Goal: Transaction & Acquisition: Purchase product/service

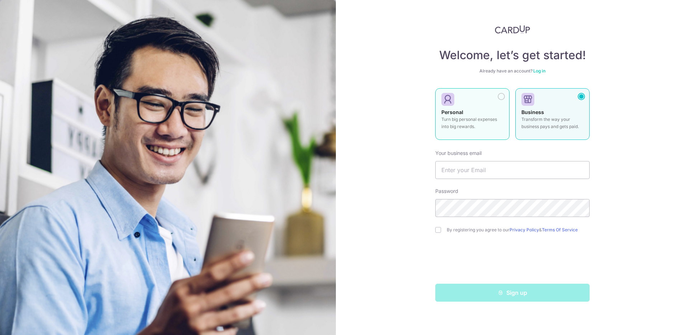
click at [498, 93] on label "Personal Turn big personal expenses into big rewards." at bounding box center [472, 114] width 74 height 52
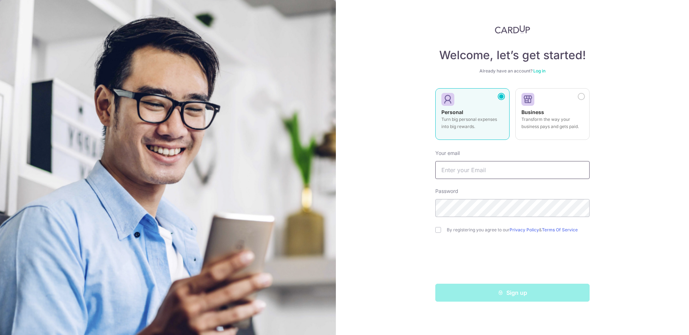
click at [489, 167] on input "text" at bounding box center [512, 170] width 154 height 18
type input "jzj.chin@gmail.com"
click at [438, 231] on input "checkbox" at bounding box center [438, 230] width 6 height 6
checkbox input "true"
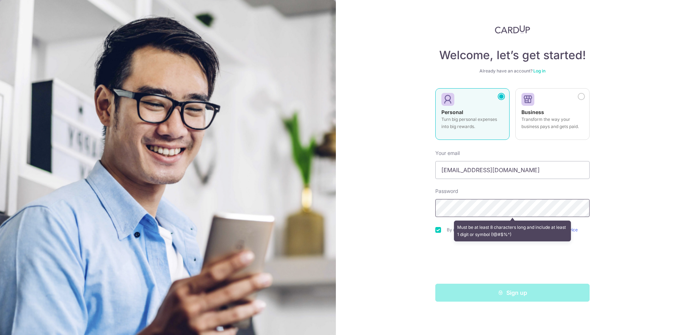
click at [412, 206] on div "Welcome, let’s get started! Already have an account? Log in Personal Turn big p…" at bounding box center [512, 167] width 353 height 335
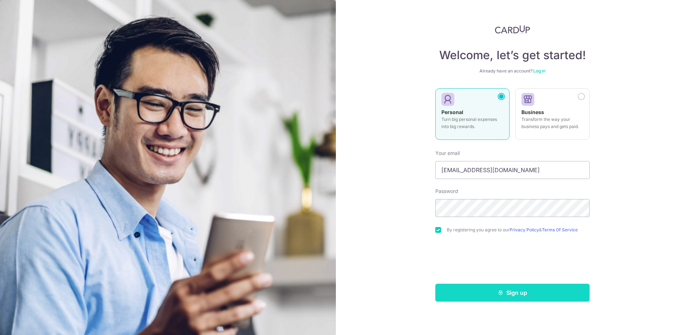
click at [505, 294] on button "Sign up" at bounding box center [512, 293] width 154 height 18
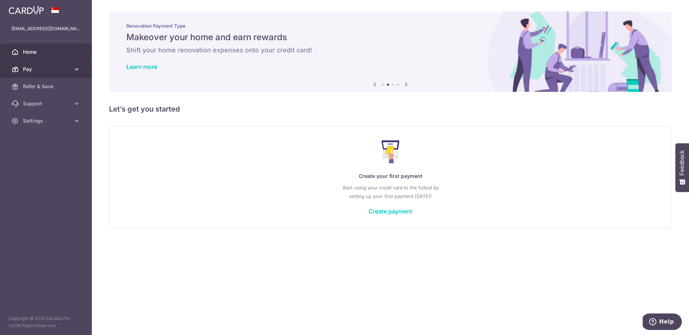
click at [48, 67] on span "Pay" at bounding box center [46, 69] width 47 height 7
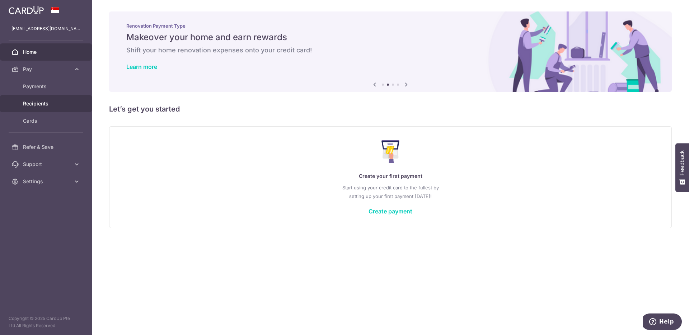
click at [55, 105] on span "Recipients" at bounding box center [46, 103] width 47 height 7
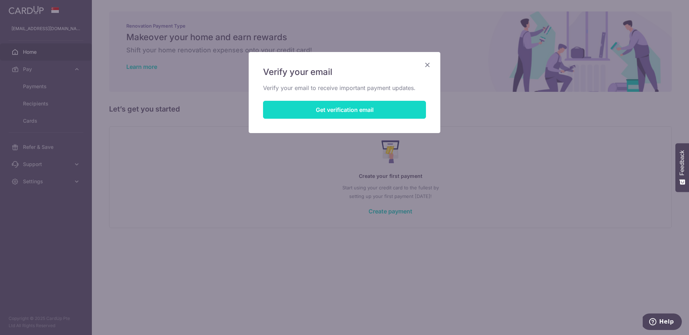
click at [353, 111] on button "Get verification email" at bounding box center [344, 110] width 163 height 18
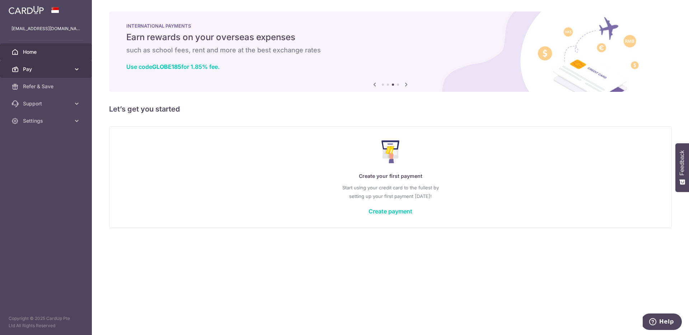
click at [57, 71] on span "Pay" at bounding box center [46, 69] width 47 height 7
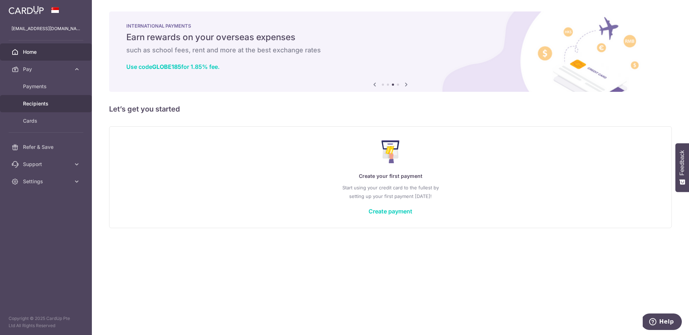
click at [59, 104] on span "Recipients" at bounding box center [46, 103] width 47 height 7
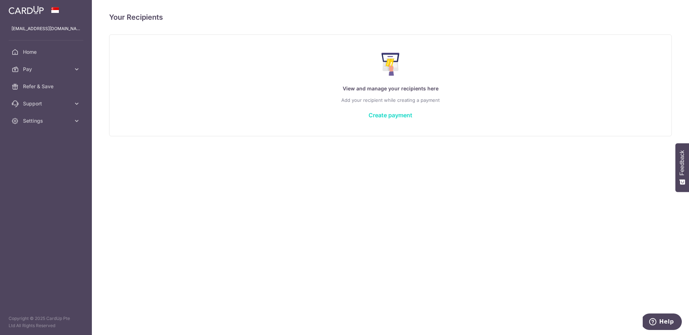
click at [399, 115] on link "Create payment" at bounding box center [391, 115] width 44 height 7
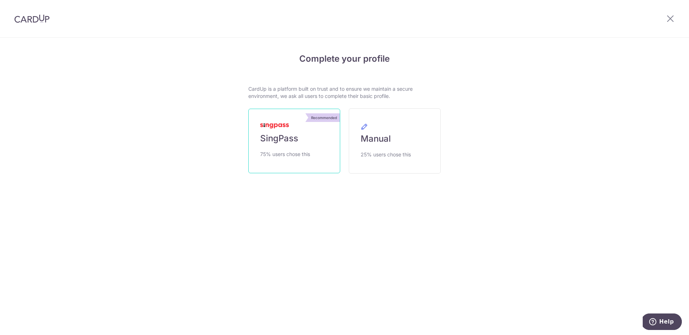
click at [294, 142] on span "SingPass" at bounding box center [279, 138] width 38 height 11
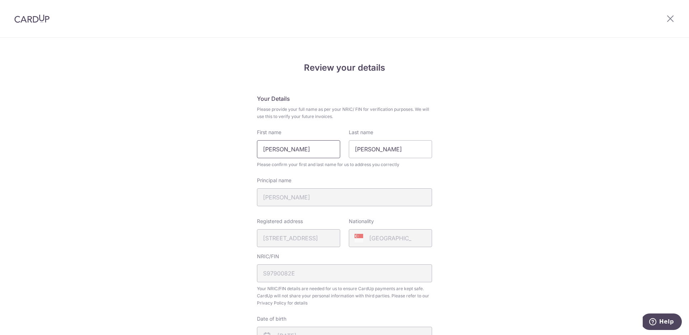
drag, startPoint x: 312, startPoint y: 150, endPoint x: 243, endPoint y: 147, distance: 69.7
click at [243, 147] on div "Review your details Your Details Please provide your full name as per your NRIC…" at bounding box center [344, 284] width 689 height 493
type input "Joshua Zen Jie"
drag, startPoint x: 393, startPoint y: 149, endPoint x: 305, endPoint y: 140, distance: 88.0
click at [305, 140] on div "First name Joshua Zen Jie Last name Joshua" at bounding box center [345, 143] width 184 height 29
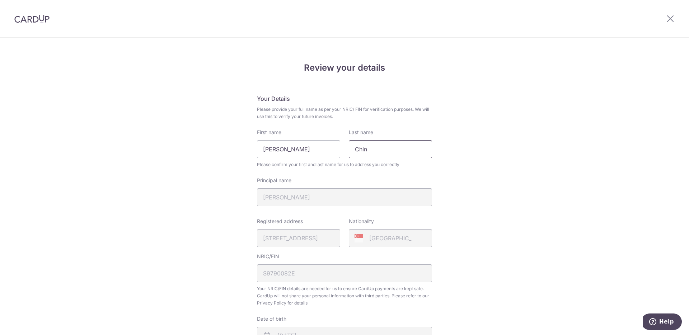
type input "Chin"
click at [489, 148] on div "Review your details Your Details Please provide your full name as per your NRIC…" at bounding box center [344, 284] width 689 height 493
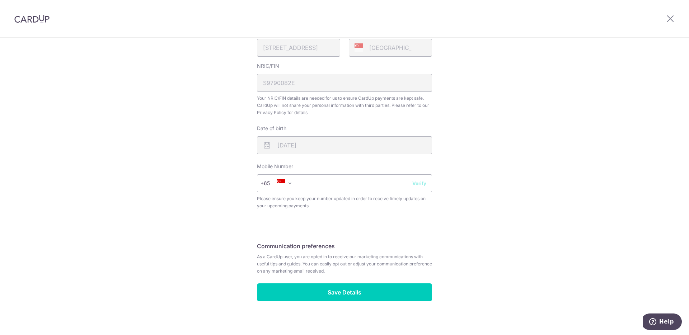
scroll to position [191, 0]
click at [319, 187] on input "text" at bounding box center [344, 183] width 175 height 18
type input "82344155"
click at [425, 182] on button "Verify" at bounding box center [419, 182] width 14 height 7
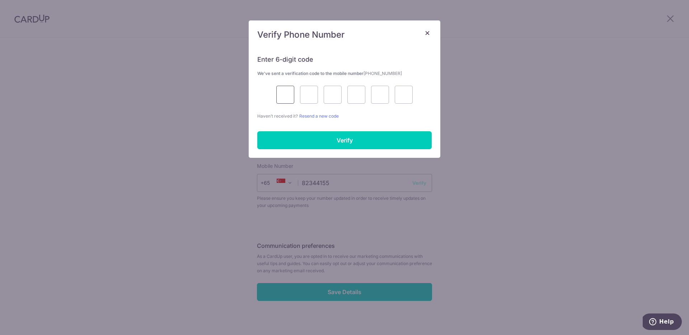
click at [285, 99] on input "text" at bounding box center [285, 95] width 18 height 18
type input "6"
type input "3"
type input "7"
type input "6"
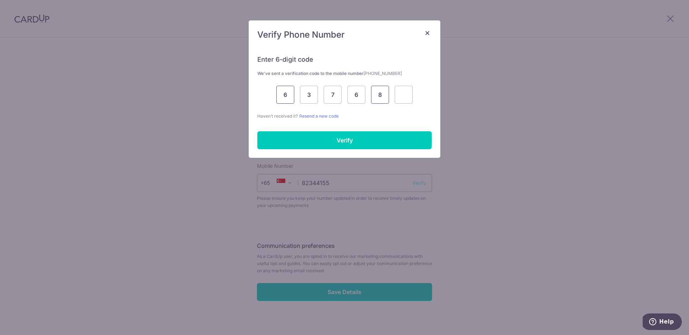
type input "8"
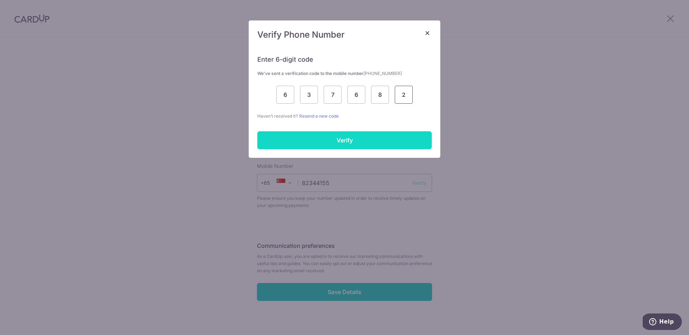
type input "2"
click at [320, 139] on input "Verify" at bounding box center [344, 140] width 174 height 18
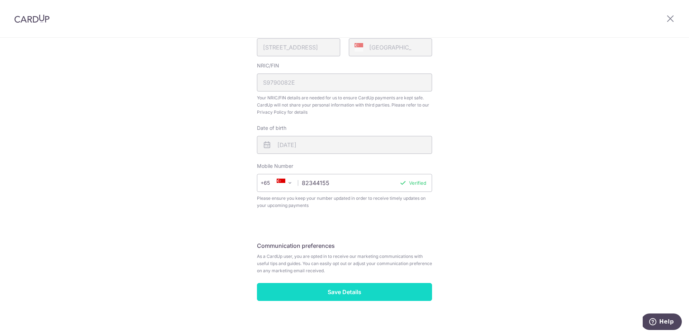
click at [383, 299] on input "Save Details" at bounding box center [344, 292] width 175 height 18
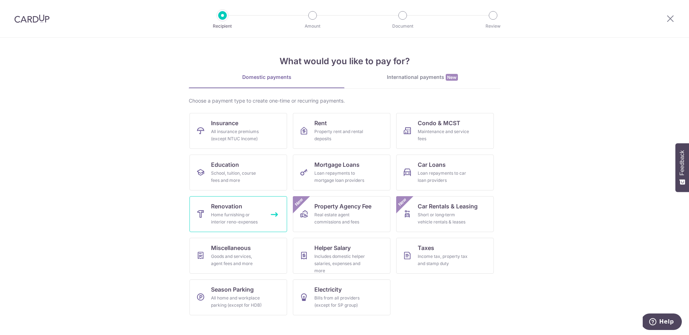
click at [253, 225] on div "Home furnishing or interior reno-expenses" at bounding box center [237, 218] width 52 height 14
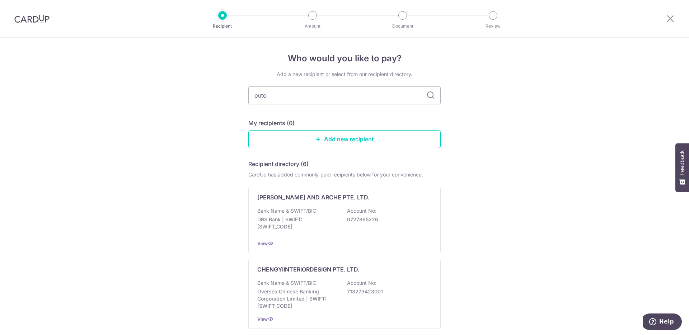
type input "outof"
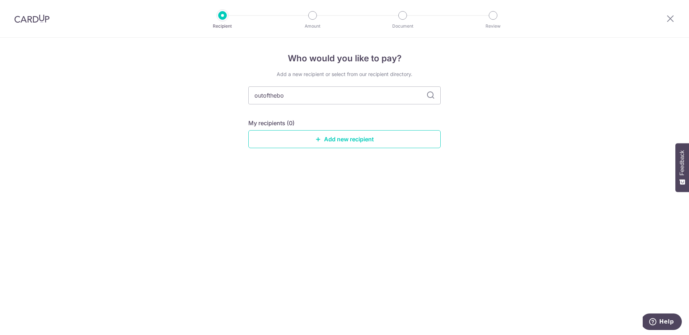
type input "outofthebox"
type input "o"
type input "ofthebox"
click at [431, 97] on icon at bounding box center [430, 95] width 9 height 9
click at [428, 94] on icon at bounding box center [430, 95] width 9 height 9
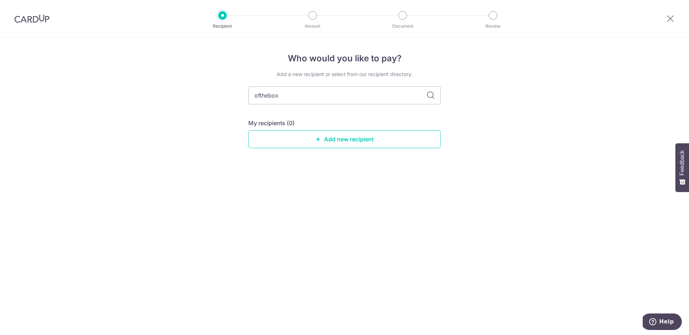
click at [428, 94] on icon at bounding box center [430, 95] width 9 height 9
drag, startPoint x: 327, startPoint y: 95, endPoint x: 218, endPoint y: 93, distance: 109.5
click at [218, 93] on div "Who would you like to pay? Add a new recipient or select from our recipient dir…" at bounding box center [344, 186] width 689 height 297
type input "charmian"
click at [429, 96] on icon at bounding box center [430, 95] width 9 height 9
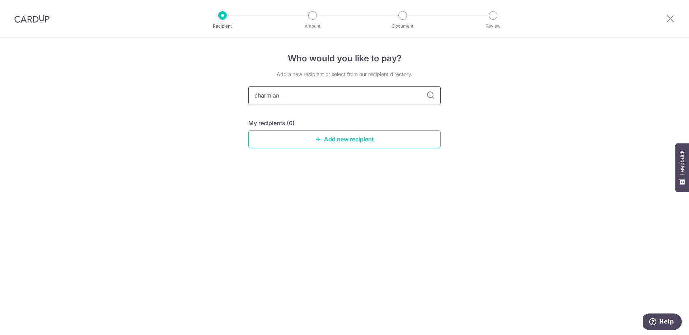
click at [393, 96] on input "charmian" at bounding box center [344, 95] width 192 height 18
click at [390, 139] on link "Add new recipient" at bounding box center [344, 139] width 192 height 18
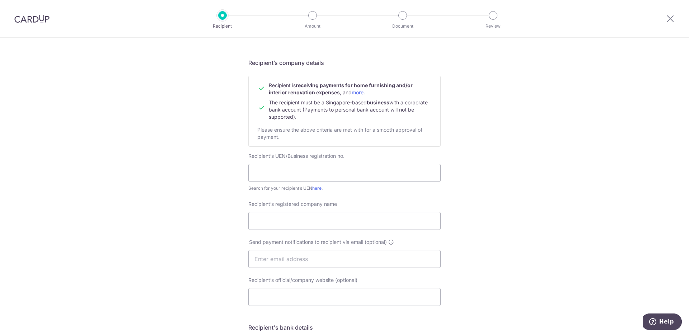
scroll to position [29, 0]
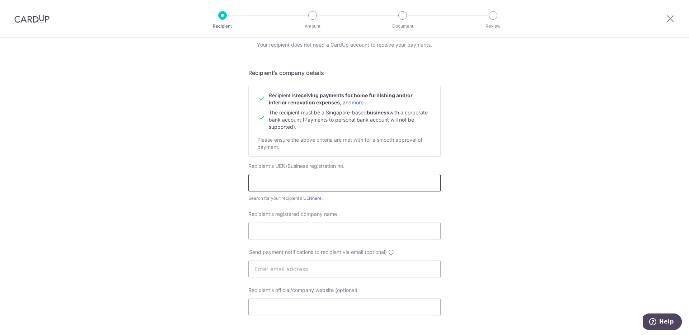
click at [291, 178] on input "text" at bounding box center [344, 183] width 192 height 18
paste input "202118946H"
type input "202118946H"
click at [306, 232] on input "Recipient’s registered company name" at bounding box center [344, 231] width 192 height 18
paste input "ofthebox pte ltd"
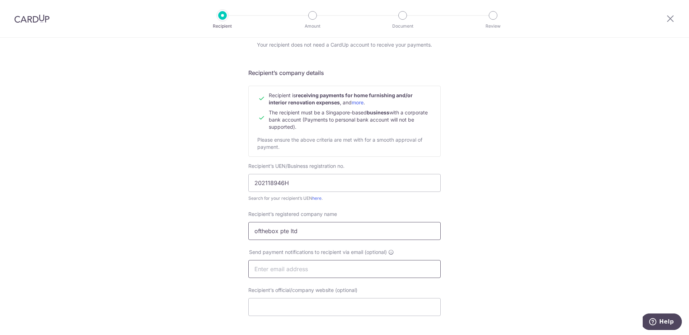
type input "ofthebox pte ltd"
click at [336, 267] on input "text" at bounding box center [344, 269] width 192 height 18
click at [446, 244] on div "Who would you like to pay? Your recipient does not need a CardUp account to rec…" at bounding box center [344, 278] width 689 height 540
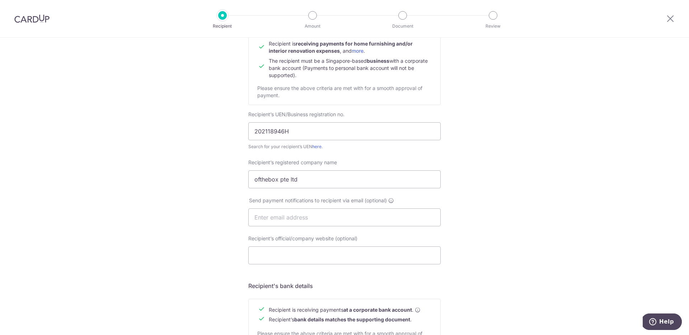
scroll to position [81, 0]
click at [323, 224] on input "text" at bounding box center [344, 217] width 192 height 18
click at [245, 251] on div "Recipient’s official/company website (optional)" at bounding box center [344, 249] width 201 height 29
click at [276, 258] on input "Recipient’s official/company website (optional)" at bounding box center [344, 255] width 192 height 18
click at [223, 245] on div "Who would you like to pay? Your recipient does not need a CardUp account to rec…" at bounding box center [344, 226] width 689 height 540
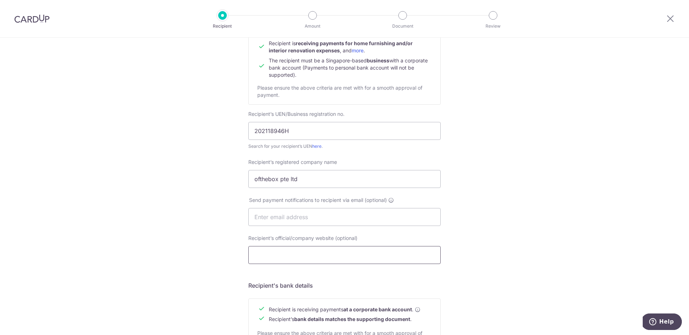
click at [262, 253] on input "Recipient’s official/company website (optional)" at bounding box center [344, 255] width 192 height 18
click at [214, 242] on div "Who would you like to pay? Your recipient does not need a CardUp account to rec…" at bounding box center [344, 226] width 689 height 540
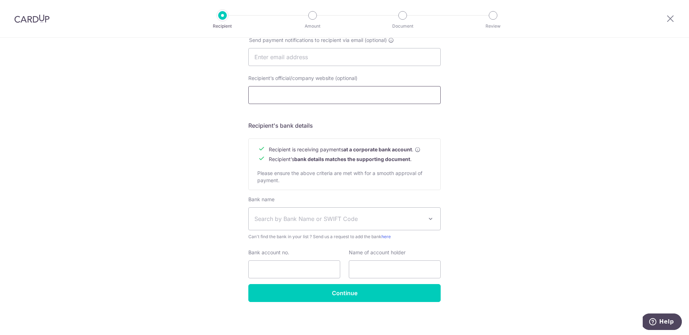
scroll to position [242, 0]
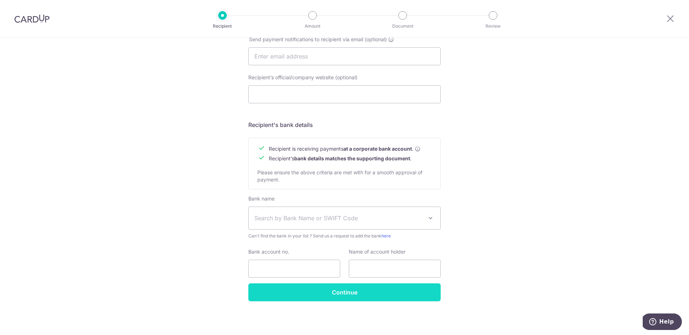
click at [291, 296] on input "Continue" at bounding box center [344, 292] width 192 height 18
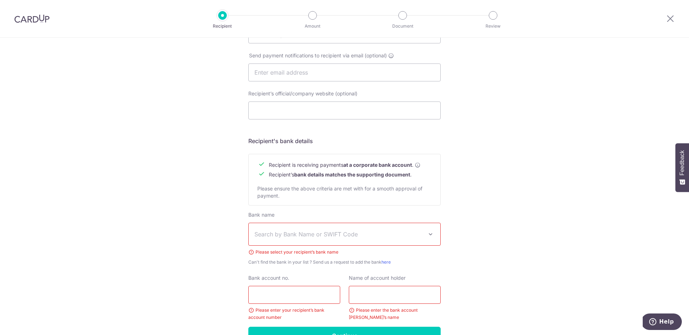
scroll to position [270, 0]
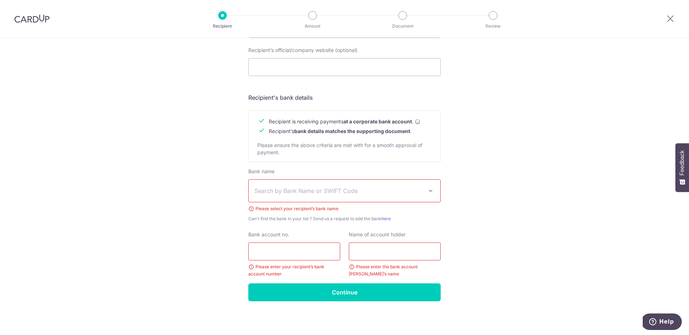
click at [385, 199] on span "Search by Bank Name or SWIFT Code" at bounding box center [345, 191] width 192 height 22
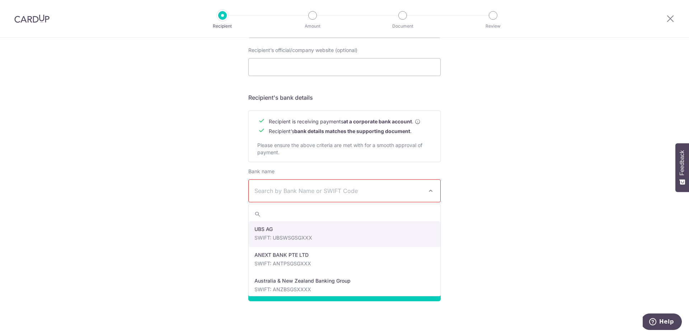
click at [484, 236] on div "Who would you like to pay? Your recipient does not need a CardUp account to rec…" at bounding box center [344, 51] width 689 height 567
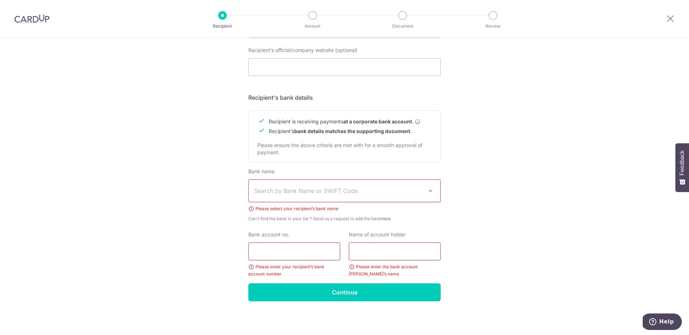
click at [511, 170] on div "Who would you like to pay? Your recipient does not need a CardUp account to rec…" at bounding box center [344, 51] width 689 height 567
click at [511, 172] on div "Who would you like to pay? Your recipient does not need a CardUp account to rec…" at bounding box center [344, 51] width 689 height 567
click at [326, 192] on span "Search by Bank Name or SWIFT Code" at bounding box center [338, 191] width 169 height 9
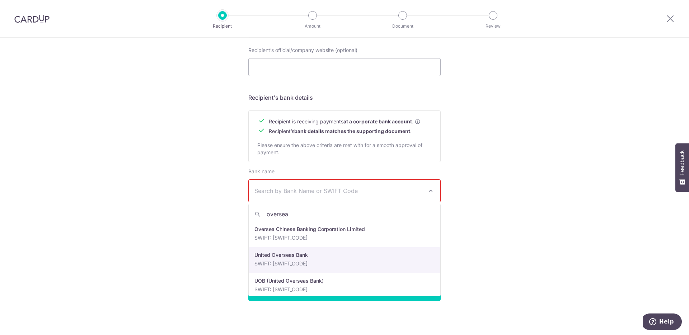
scroll to position [6, 0]
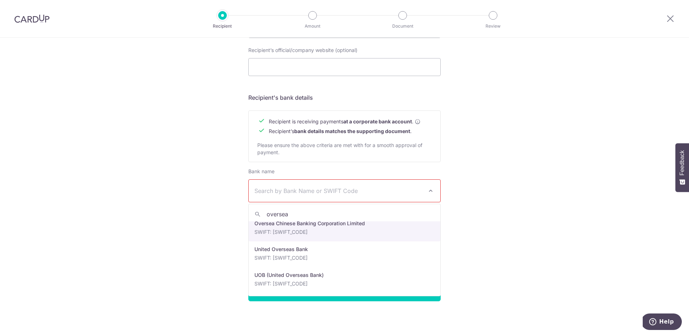
type input "oversea"
select select "12"
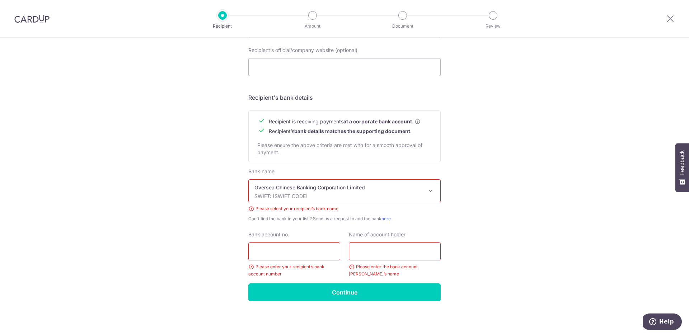
click at [305, 250] on input "Bank account no." at bounding box center [294, 252] width 92 height 18
type input "601518673001"
click at [379, 252] on input "text" at bounding box center [395, 252] width 92 height 18
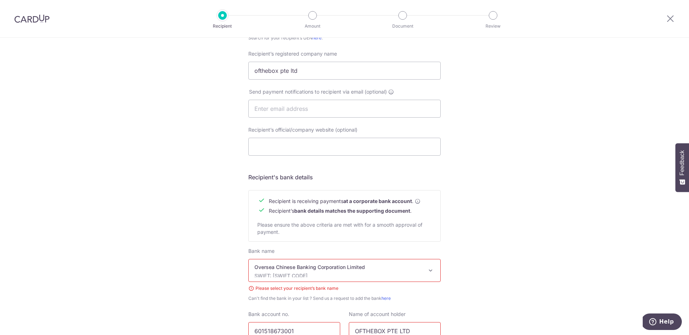
scroll to position [186, 0]
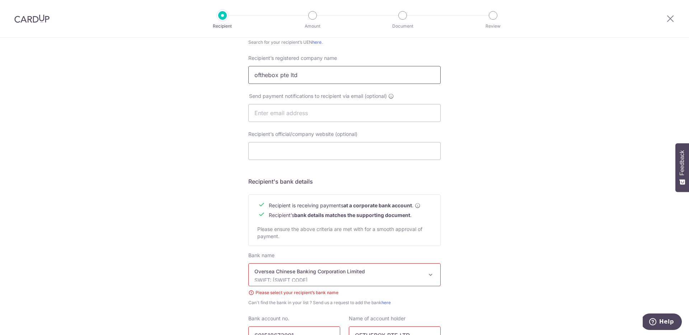
type input "OFTHEBOX PTE LTD"
drag, startPoint x: 307, startPoint y: 76, endPoint x: 214, endPoint y: 69, distance: 92.8
click at [214, 69] on div "Who would you like to pay? Your recipient does not need a CardUp account to rec…" at bounding box center [344, 135] width 689 height 567
type input "OFTHEBOX PTE LTD"
click at [526, 139] on div "Who would you like to pay? Your recipient does not need a CardUp account to rec…" at bounding box center [344, 135] width 689 height 567
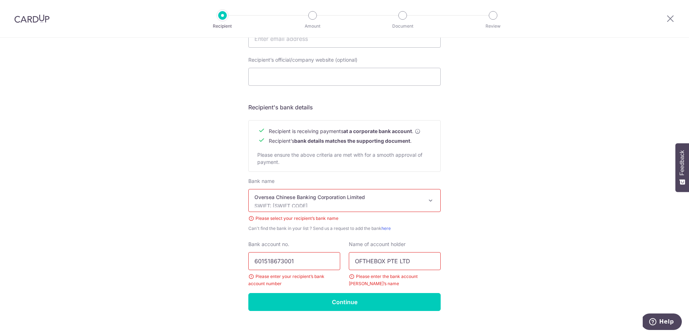
scroll to position [270, 0]
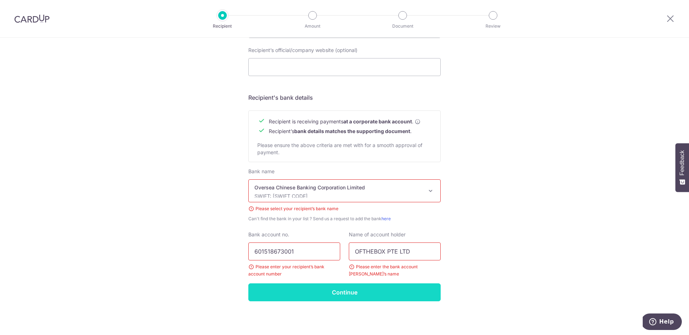
click at [380, 299] on input "Continue" at bounding box center [344, 292] width 192 height 18
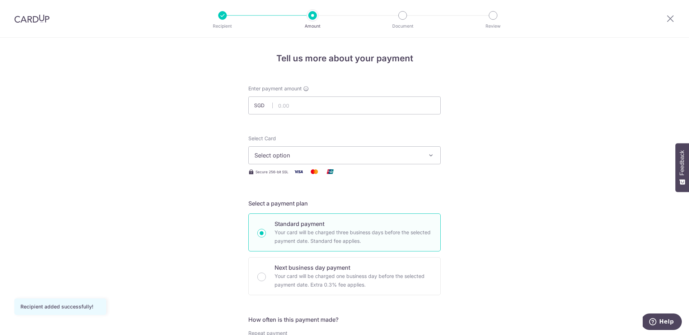
scroll to position [3, 0]
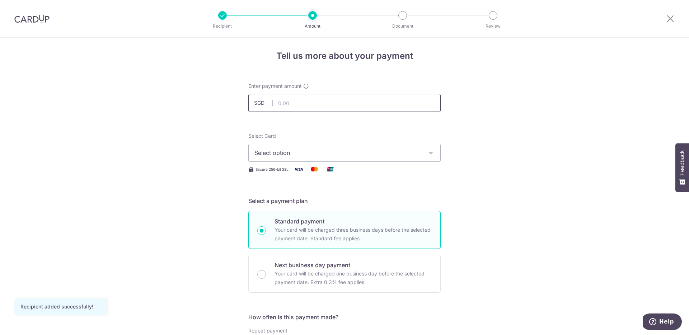
click at [337, 108] on input "text" at bounding box center [344, 103] width 192 height 18
type input "31,449.62"
click at [345, 154] on span "Select option" at bounding box center [337, 153] width 167 height 9
click at [339, 175] on span "Add credit card" at bounding box center [350, 172] width 167 height 7
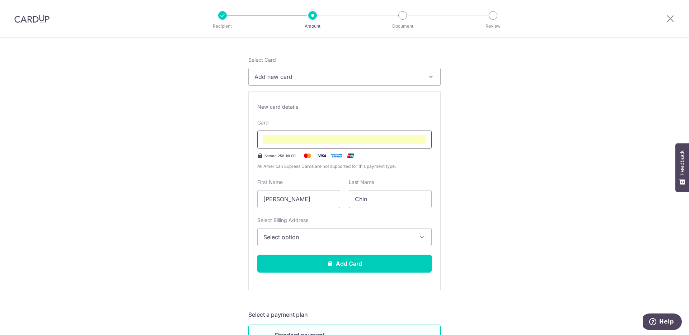
scroll to position [81, 0]
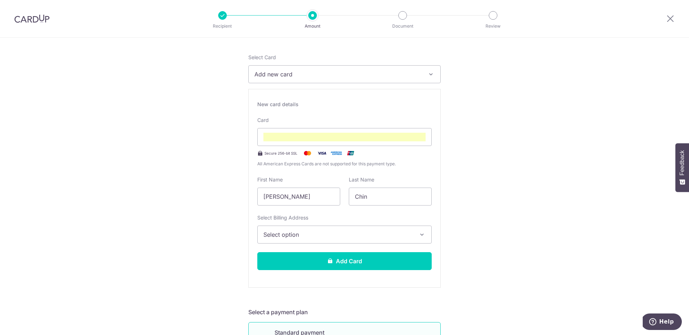
click at [338, 239] on button "Select option" at bounding box center [344, 235] width 174 height 18
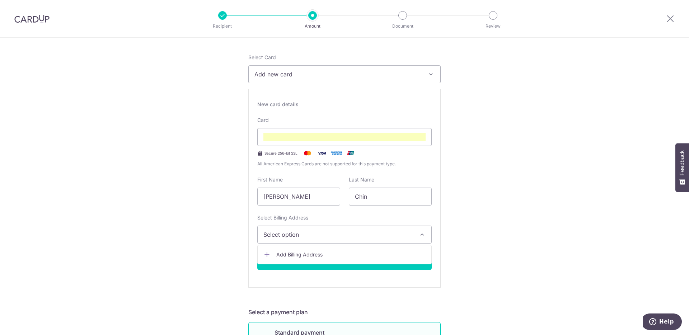
click at [334, 257] on span "Add Billing Address" at bounding box center [350, 254] width 149 height 7
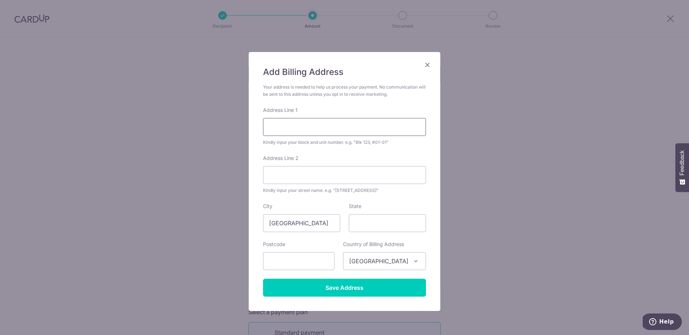
click at [320, 127] on input "Address Line 1" at bounding box center [344, 127] width 163 height 18
type input "[STREET_ADDRESS]"
type input "11"
type input "[GEOGRAPHIC_DATA]"
type input "579059"
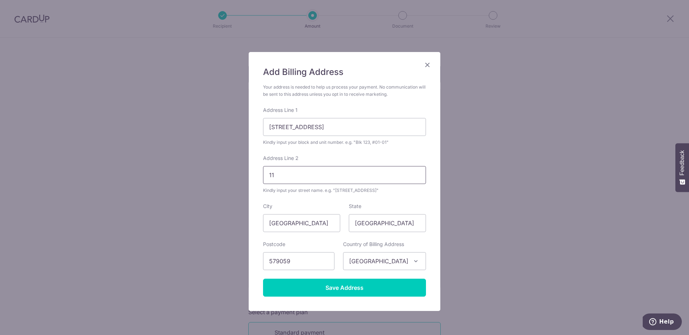
click at [319, 180] on input "11" at bounding box center [344, 175] width 163 height 18
click at [334, 126] on input "11 Daffodil Drive, 11" at bounding box center [344, 127] width 163 height 18
type input "11 Daffodil Drive"
click at [468, 174] on div "Add Billing Address Your address is needed to help us process your payment. No …" at bounding box center [344, 167] width 689 height 335
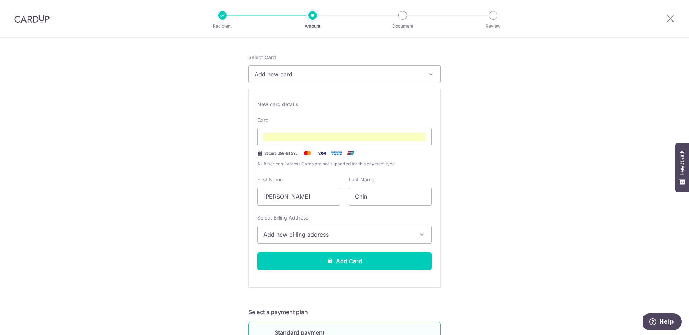
click at [385, 237] on span "Add new billing address" at bounding box center [337, 234] width 149 height 9
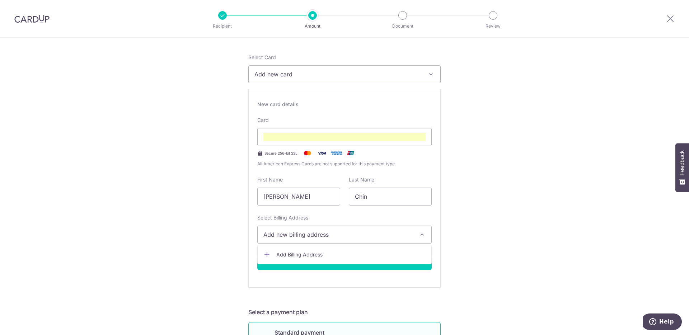
click at [369, 257] on span "Add Billing Address" at bounding box center [350, 254] width 149 height 7
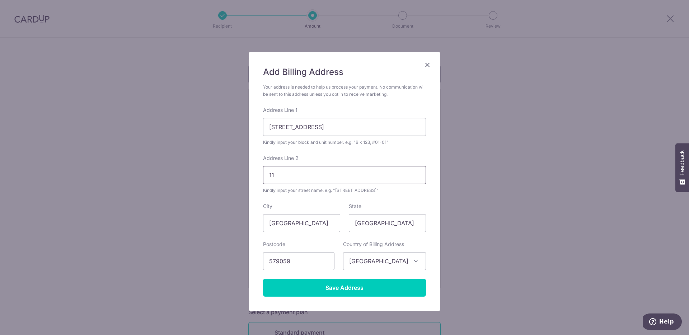
click at [323, 175] on input "11" at bounding box center [344, 175] width 163 height 18
type input "1"
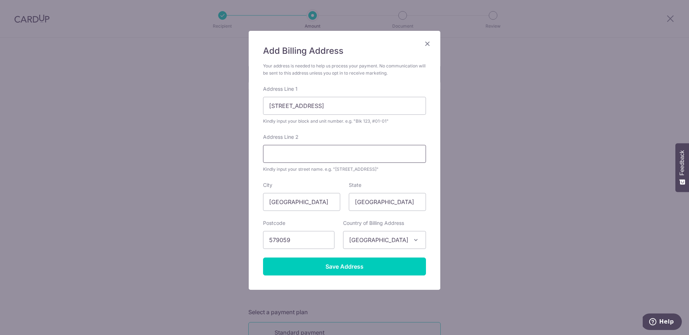
scroll to position [22, 0]
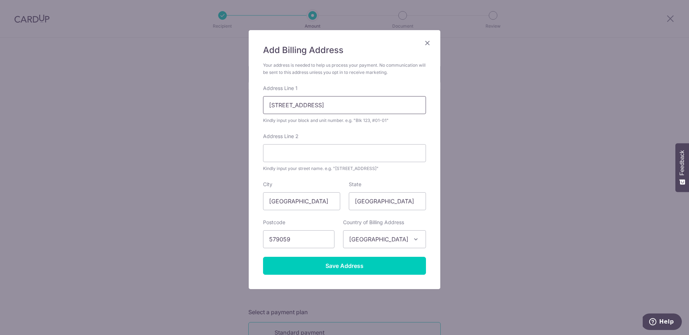
drag, startPoint x: 319, startPoint y: 106, endPoint x: 275, endPoint y: 107, distance: 43.8
click at [275, 107] on input "11 Daffodil Drive" at bounding box center [344, 105] width 163 height 18
type input "11"
click at [282, 151] on input "Address Line 2" at bounding box center [344, 153] width 163 height 18
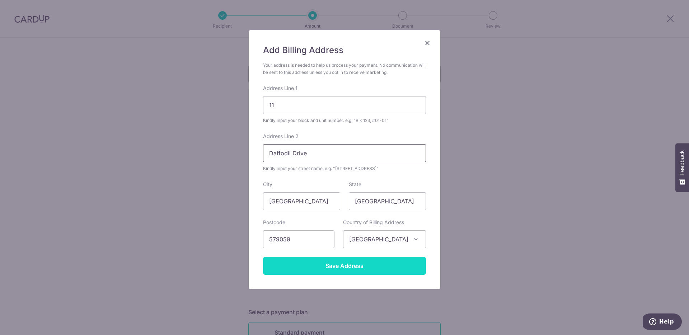
type input "Daffodil Drive"
click at [337, 263] on input "Save Address" at bounding box center [344, 266] width 163 height 18
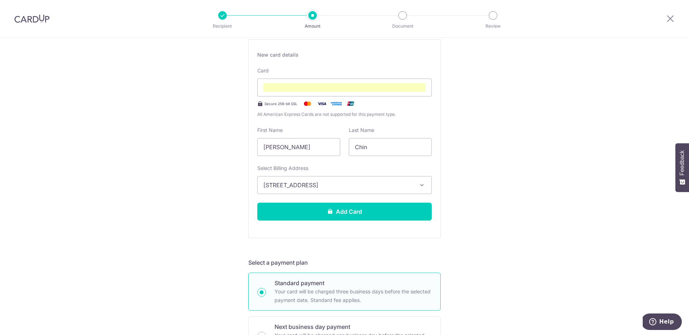
scroll to position [132, 0]
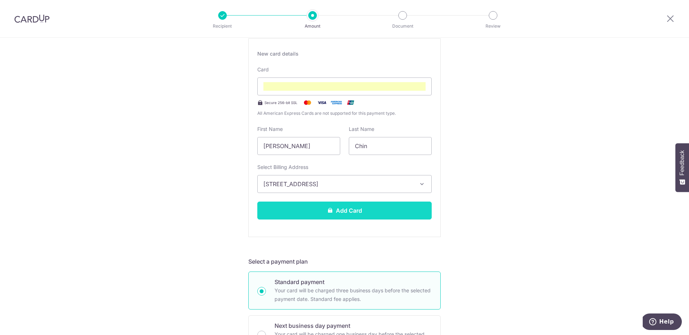
click at [397, 210] on button "Add Card" at bounding box center [344, 211] width 174 height 18
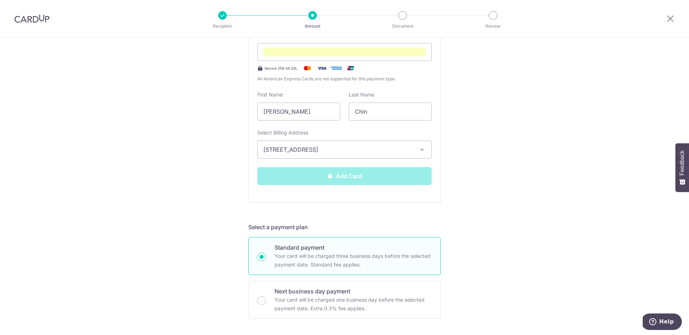
scroll to position [180, 0]
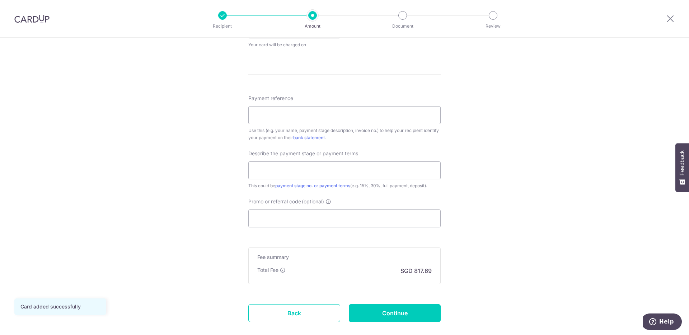
scroll to position [360, 0]
click at [408, 212] on input "Promo or referral code (optional)" at bounding box center [344, 217] width 192 height 18
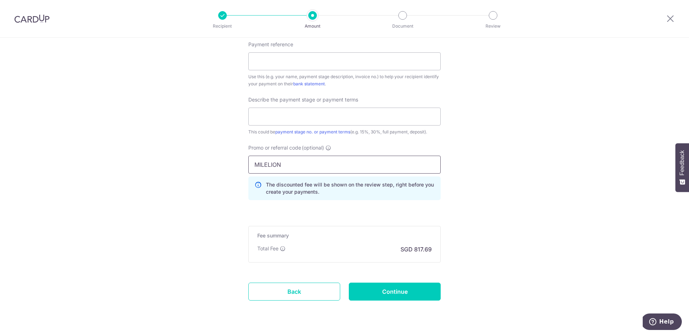
scroll to position [413, 0]
type input "MILELION"
click at [416, 251] on p "SGD 817.69" at bounding box center [415, 249] width 31 height 9
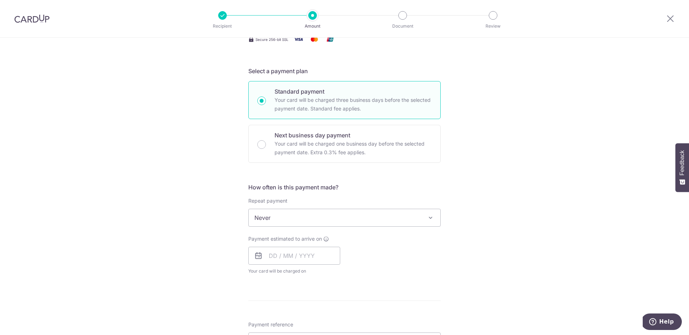
scroll to position [150, 0]
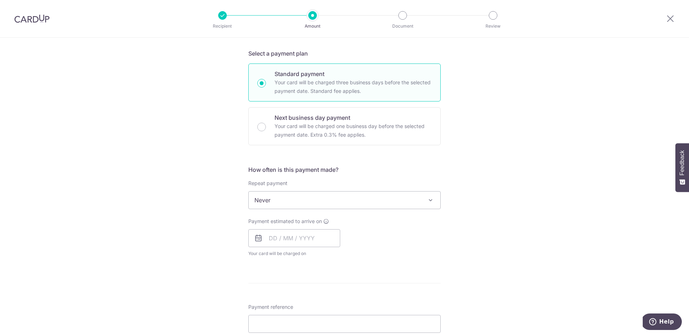
click at [406, 201] on span "Never" at bounding box center [345, 200] width 192 height 17
click at [325, 240] on input "text" at bounding box center [294, 238] width 92 height 18
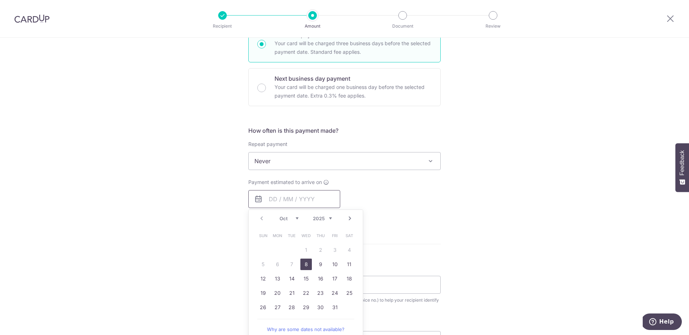
scroll to position [191, 0]
click at [306, 262] on link "8" at bounding box center [305, 262] width 11 height 11
type input "08/10/2025"
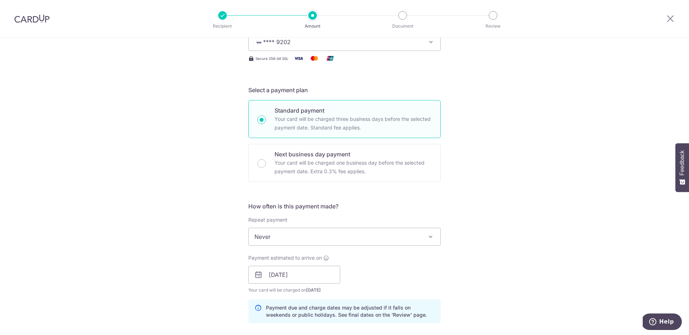
scroll to position [113, 0]
click at [263, 165] on input "Next business day payment Your card will be charged one business day before the…" at bounding box center [261, 163] width 9 height 9
radio input "true"
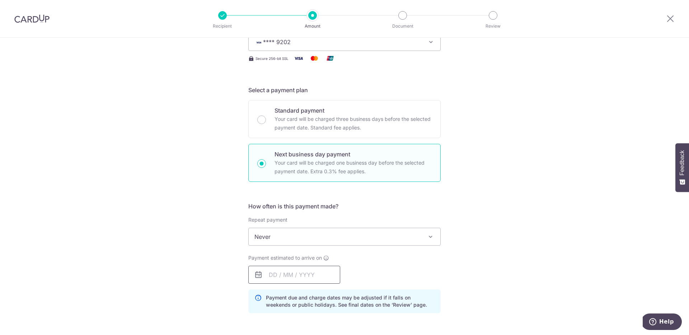
click at [310, 273] on input "text" at bounding box center [294, 275] width 92 height 18
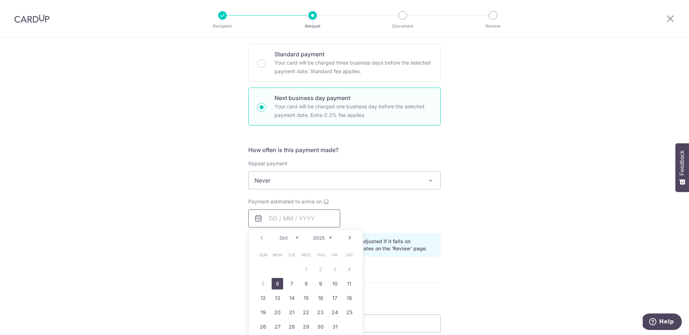
scroll to position [170, 0]
click at [279, 285] on link "6" at bounding box center [277, 283] width 11 height 11
type input "06/10/2025"
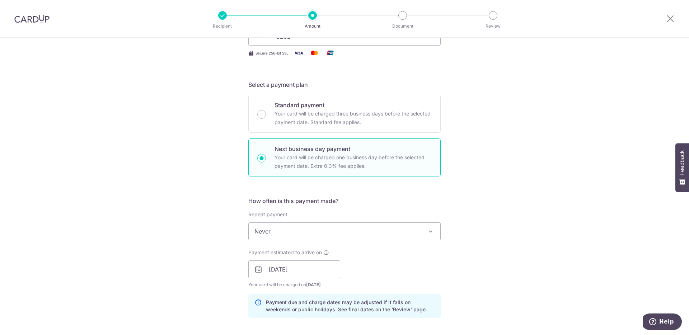
scroll to position [106, 0]
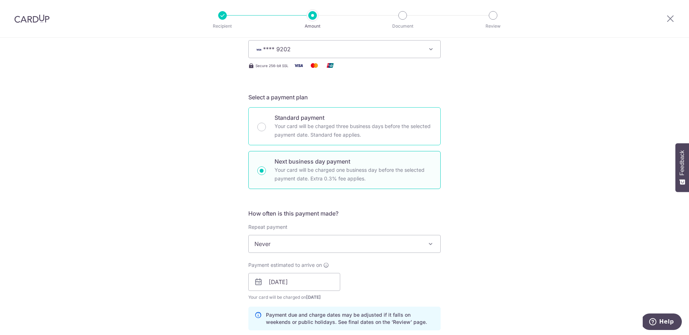
click at [265, 129] on div "Standard payment Your card will be charged three business days before the selec…" at bounding box center [344, 126] width 192 height 38
radio input "true"
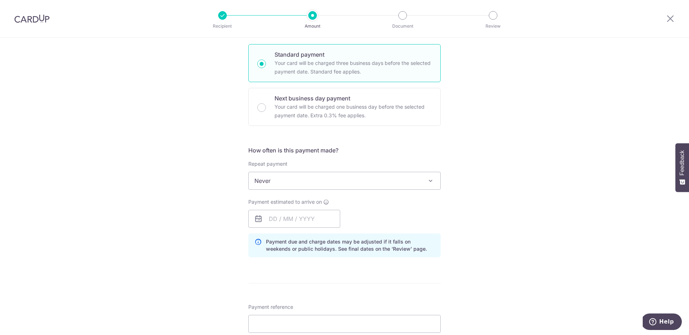
scroll to position [172, 0]
click at [304, 208] on input "text" at bounding box center [294, 217] width 92 height 18
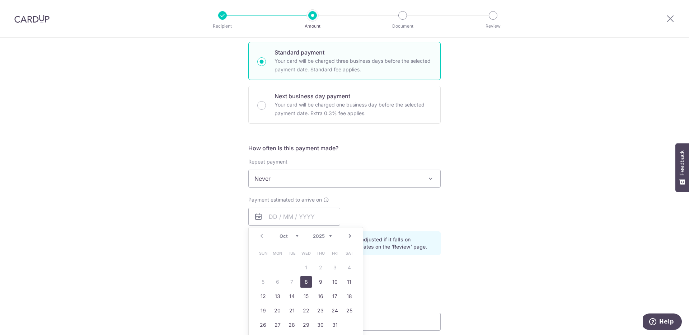
click at [308, 283] on link "8" at bounding box center [305, 281] width 11 height 11
type input "[DATE]"
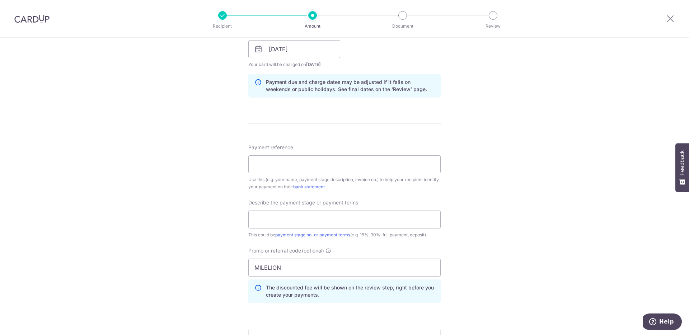
scroll to position [350, 0]
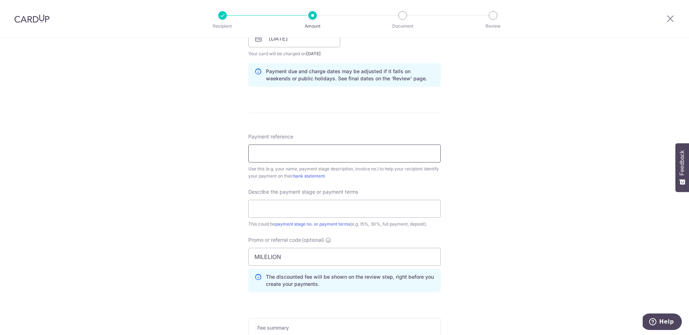
click at [323, 154] on input "Payment reference" at bounding box center [344, 154] width 192 height 18
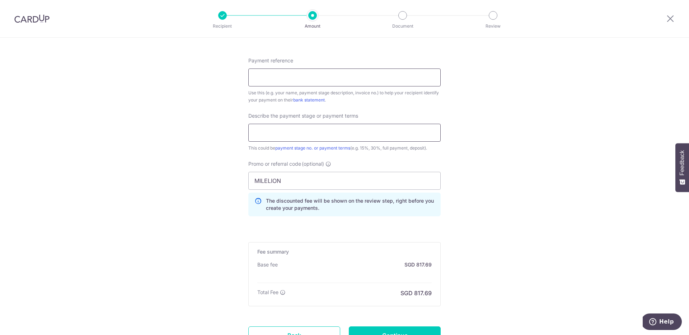
scroll to position [428, 0]
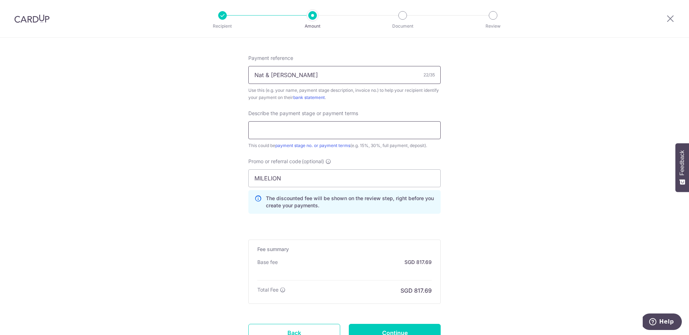
type input "Nat & Joshua Silversea"
click at [336, 129] on input "text" at bounding box center [344, 130] width 192 height 18
click at [291, 133] on input "2nd Payment upon starting of works)" at bounding box center [344, 130] width 192 height 18
click at [355, 132] on input "2nd Payment upon starting of works)" at bounding box center [344, 130] width 192 height 18
click at [295, 132] on input "2nd Payment upon starting of work)" at bounding box center [344, 130] width 192 height 18
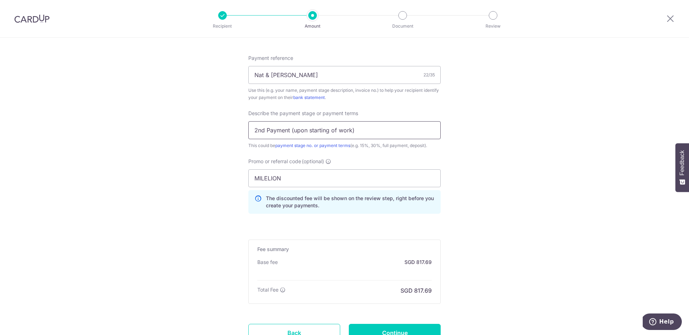
type input "2nd Payment (upon starting of work)"
click at [491, 148] on div "Tell us more about your payment Enter payment amount SGD 31,449.62 31449.62 Car…" at bounding box center [344, 2] width 689 height 787
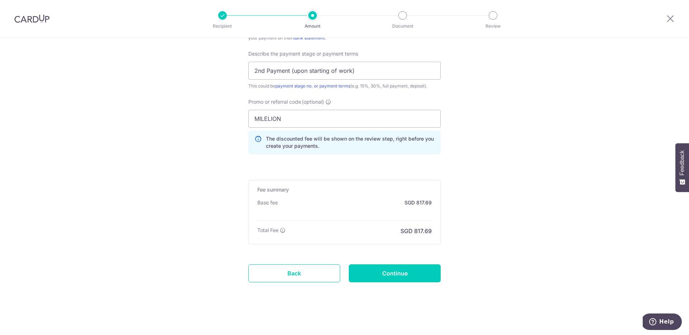
scroll to position [489, 0]
drag, startPoint x: 305, startPoint y: 120, endPoint x: 229, endPoint y: 114, distance: 76.3
type input "OFF225"
click at [408, 275] on input "Continue" at bounding box center [395, 272] width 92 height 18
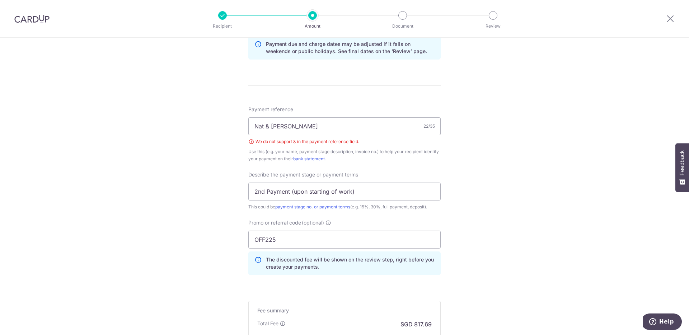
scroll to position [361, 0]
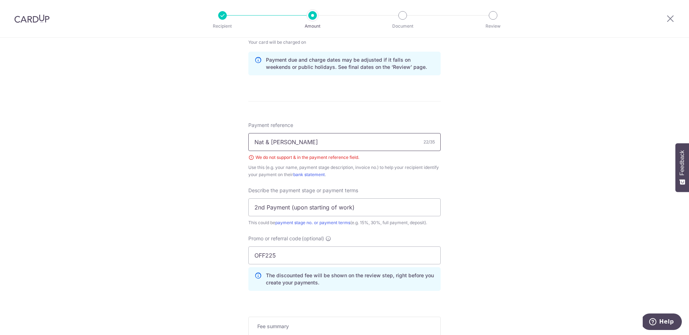
click at [270, 145] on input "Nat & [PERSON_NAME]" at bounding box center [344, 142] width 192 height 18
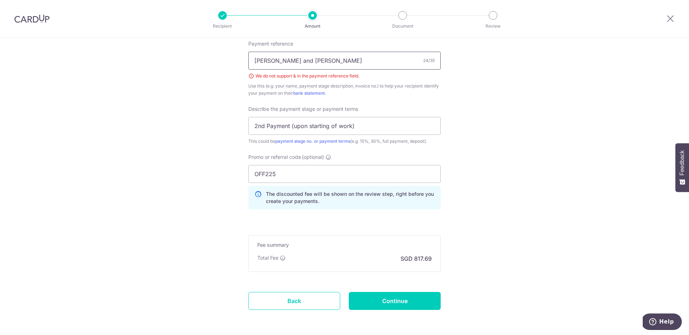
scroll to position [472, 0]
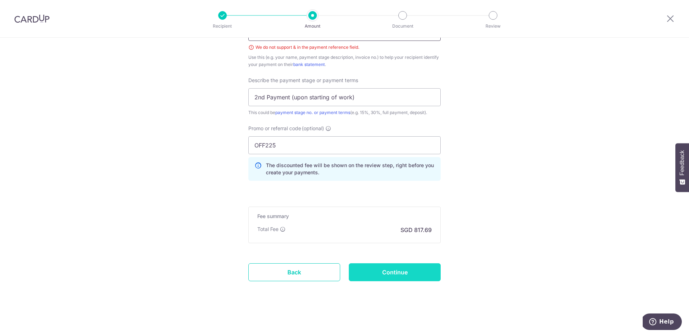
type input "[PERSON_NAME] and [PERSON_NAME]"
click at [388, 276] on input "Continue" at bounding box center [395, 272] width 92 height 18
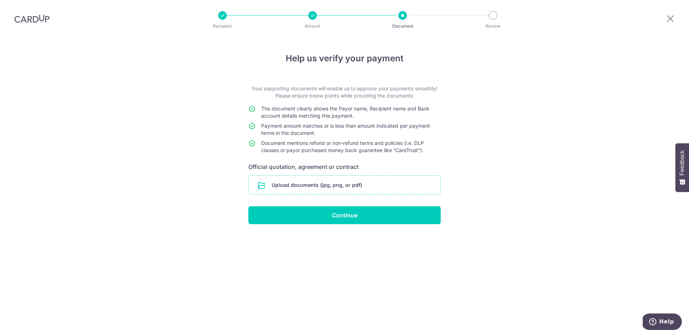
click at [305, 187] on input "file" at bounding box center [345, 185] width 192 height 19
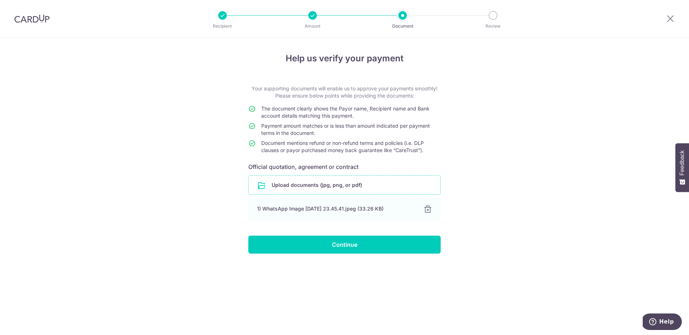
click at [299, 180] on input "file" at bounding box center [345, 185] width 192 height 19
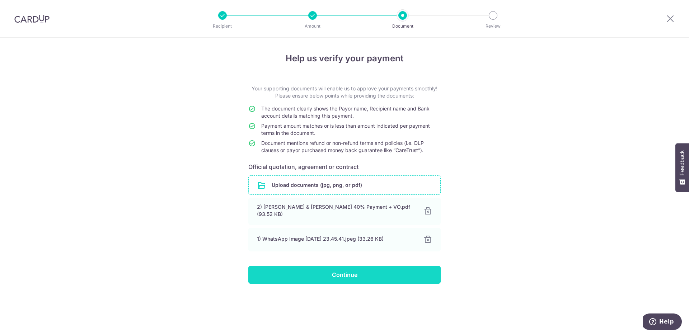
click at [352, 273] on input "Continue" at bounding box center [344, 275] width 192 height 18
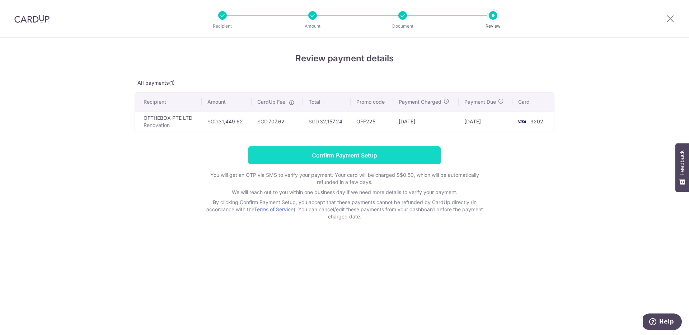
click at [422, 158] on input "Confirm Payment Setup" at bounding box center [344, 155] width 192 height 18
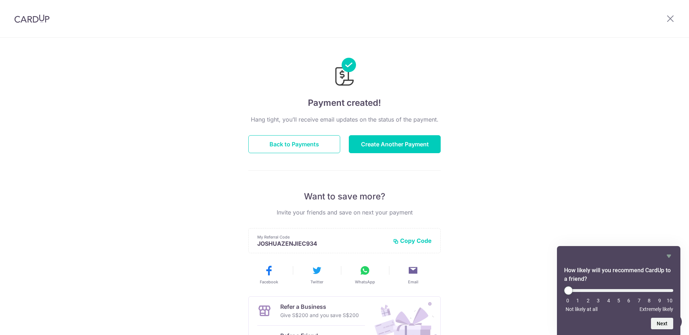
scroll to position [86, 0]
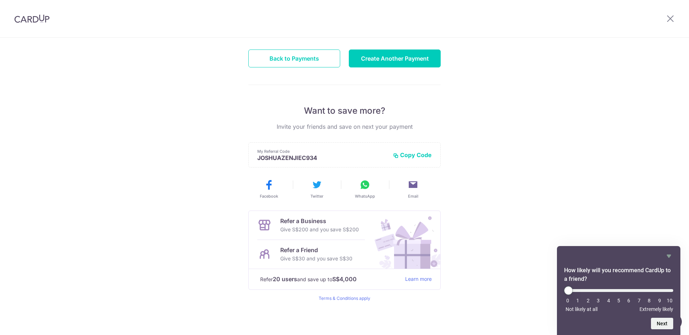
click at [413, 155] on button "Copy Code" at bounding box center [412, 154] width 39 height 7
click at [301, 250] on p "Refer a Friend" at bounding box center [316, 250] width 72 height 9
click at [265, 254] on icon at bounding box center [264, 254] width 14 height 14
click at [443, 260] on div "Payment created! Hang tight, you’ll receive email updates on the status of the …" at bounding box center [344, 143] width 689 height 383
click at [413, 260] on img at bounding box center [404, 240] width 72 height 58
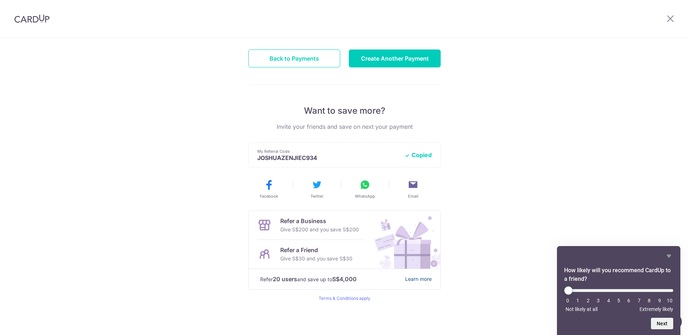
click at [416, 278] on link "Learn more" at bounding box center [418, 279] width 27 height 9
